Goal: Information Seeking & Learning: Learn about a topic

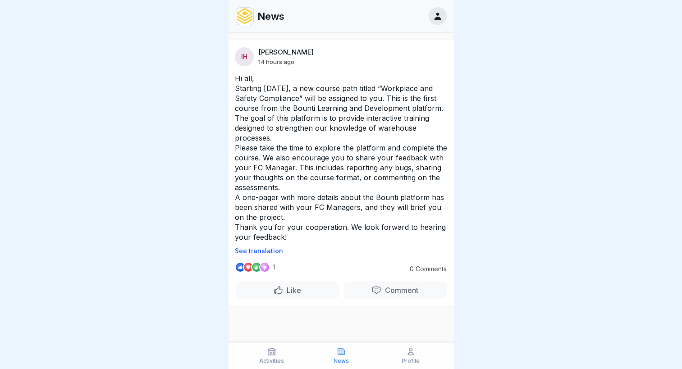
scroll to position [7, 0]
click at [436, 18] on icon at bounding box center [437, 17] width 7 height 8
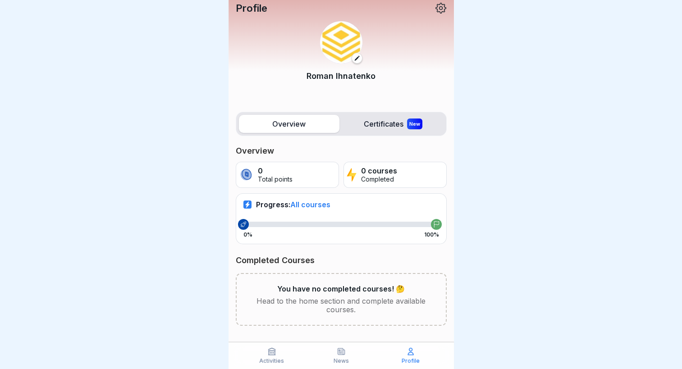
scroll to position [6, 0]
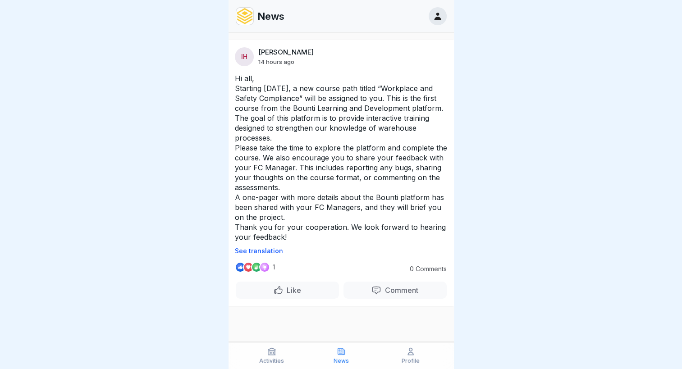
click at [242, 17] on img at bounding box center [244, 16] width 17 height 17
click at [274, 352] on icon at bounding box center [271, 351] width 9 height 9
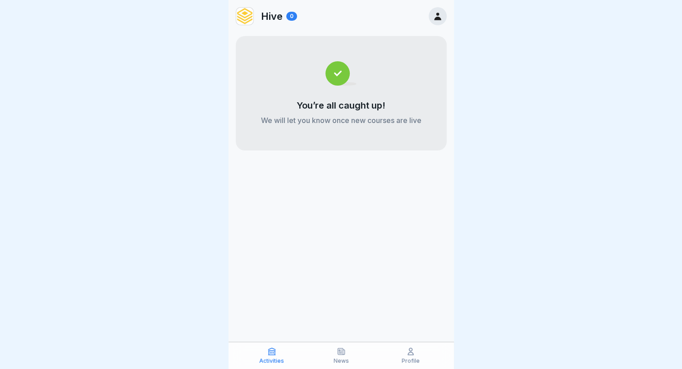
click at [338, 352] on icon at bounding box center [341, 351] width 7 height 6
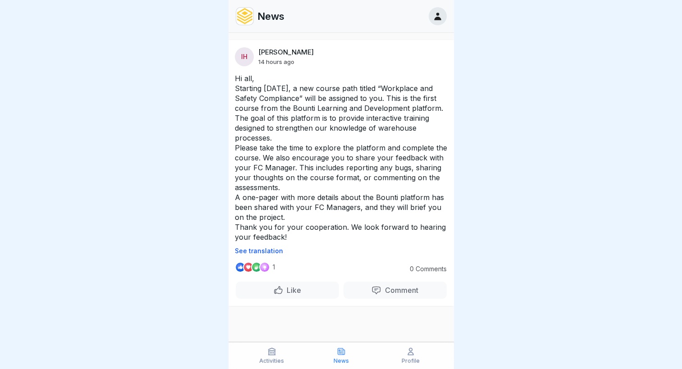
click at [407, 352] on icon at bounding box center [410, 351] width 9 height 9
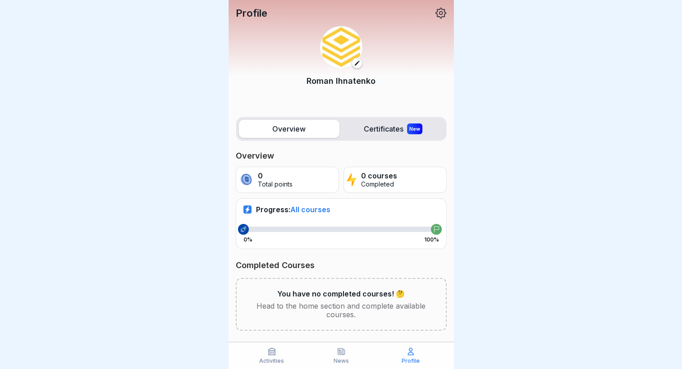
click at [371, 130] on label "Certificates New" at bounding box center [393, 129] width 101 height 18
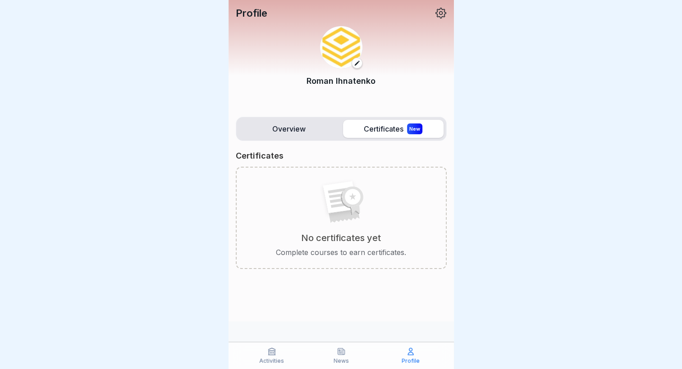
click at [380, 129] on label "Certificates New" at bounding box center [393, 129] width 101 height 18
click at [292, 129] on label "Overview" at bounding box center [289, 129] width 101 height 18
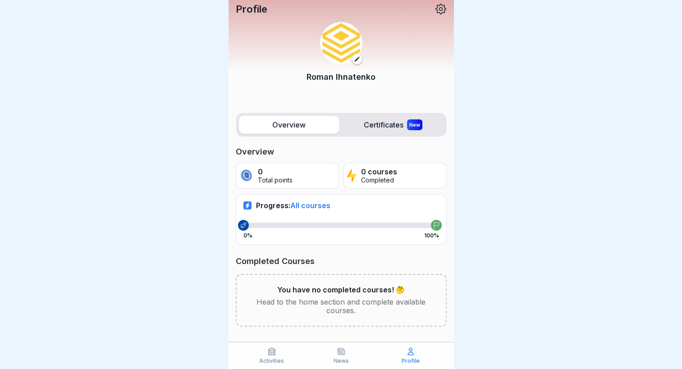
scroll to position [6, 0]
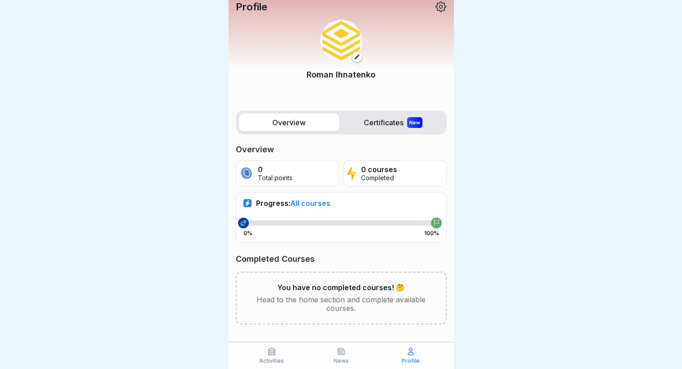
click at [379, 165] on p "0 courses" at bounding box center [379, 169] width 36 height 9
click at [361, 296] on p "Head to the home section and complete available courses." at bounding box center [341, 304] width 180 height 17
click at [274, 356] on div "Activities" at bounding box center [271, 355] width 65 height 17
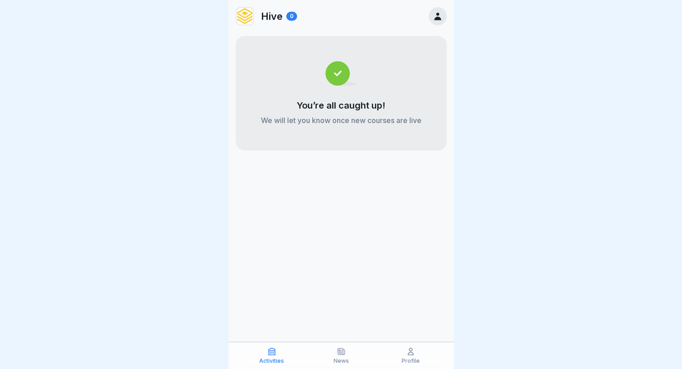
click at [322, 95] on div "You’re all caught up! We will let you know once new courses are live" at bounding box center [341, 93] width 211 height 114
click at [435, 15] on icon at bounding box center [438, 16] width 10 height 10
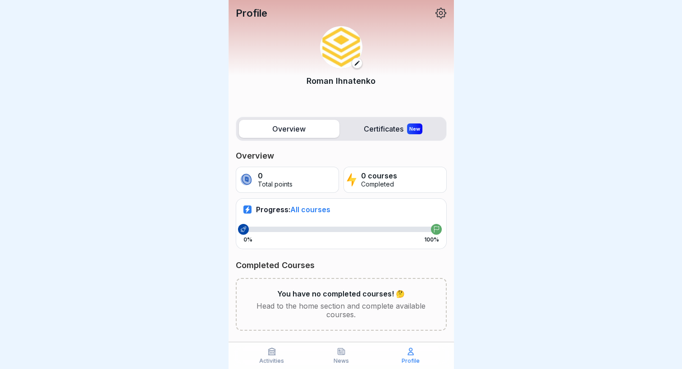
click at [435, 12] on icon at bounding box center [441, 13] width 12 height 12
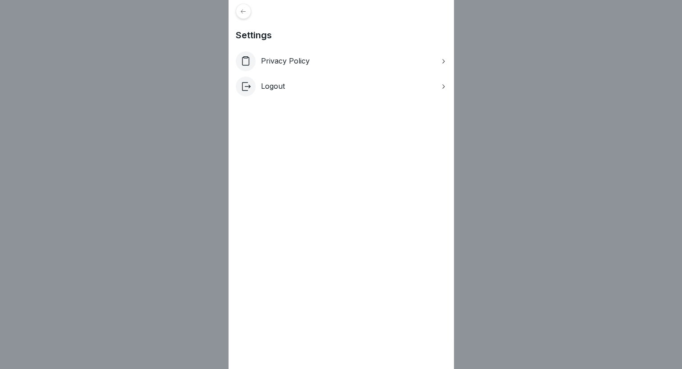
click at [503, 64] on div "Settings Privacy Policy Logout" at bounding box center [341, 184] width 682 height 369
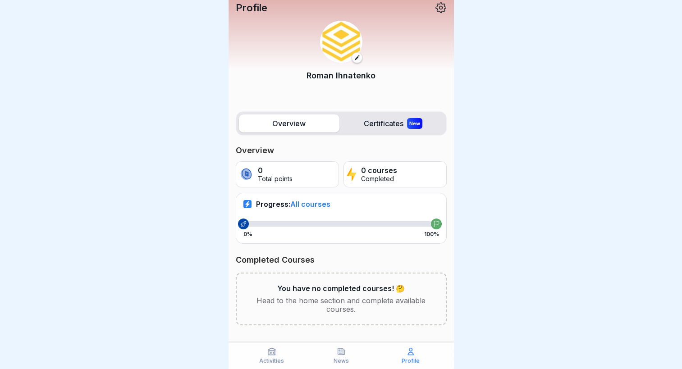
scroll to position [6, 0]
click at [245, 203] on icon at bounding box center [247, 203] width 5 height 6
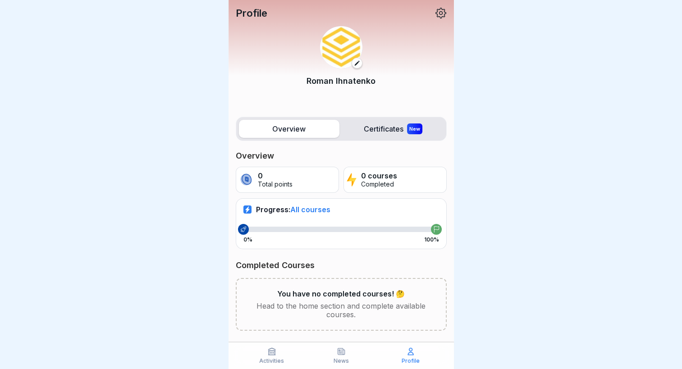
click at [371, 125] on label "Certificates New" at bounding box center [393, 129] width 101 height 18
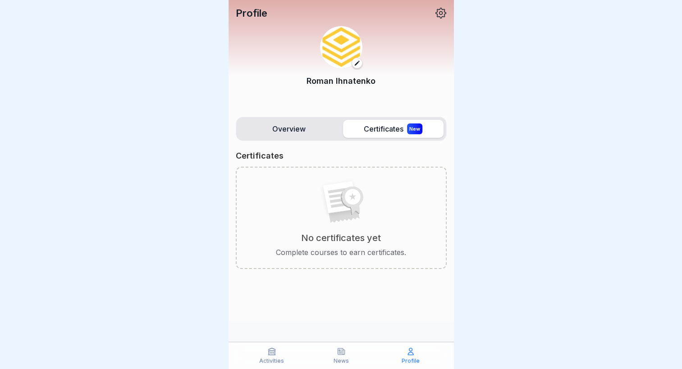
click at [301, 126] on label "Overview" at bounding box center [289, 129] width 101 height 18
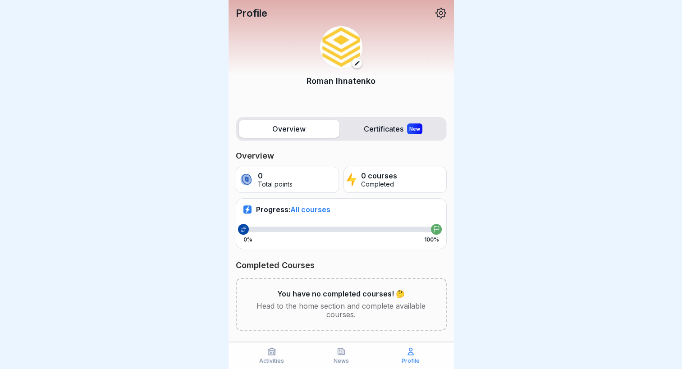
drag, startPoint x: 551, startPoint y: 309, endPoint x: 549, endPoint y: 304, distance: 5.1
click at [550, 307] on div at bounding box center [341, 184] width 682 height 369
